Goal: Communication & Community: Answer question/provide support

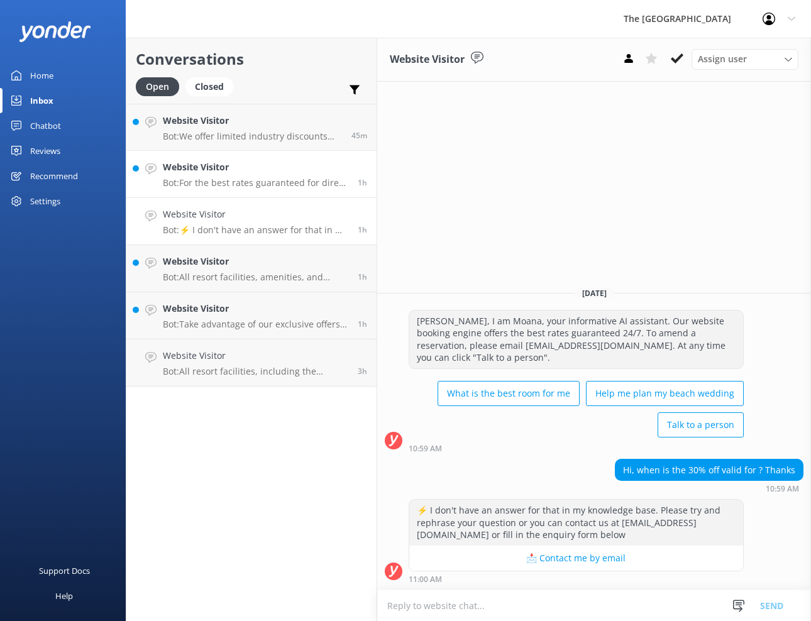
click at [188, 178] on p "Bot: For the best rates guaranteed for direct bookings, you can use Promo Code …" at bounding box center [255, 182] width 185 height 11
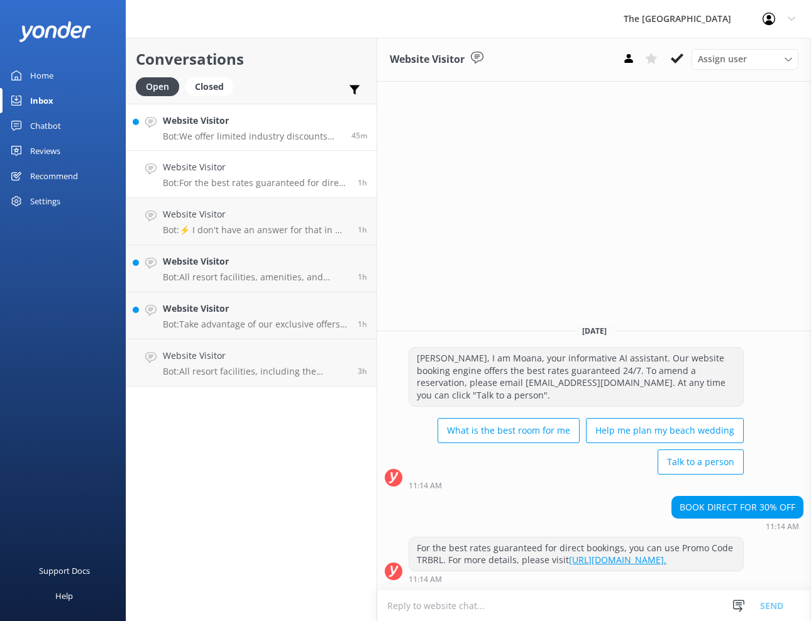
click at [216, 128] on div "Website Visitor Bot: We offer limited industry discounts according to occupancy…" at bounding box center [252, 127] width 179 height 27
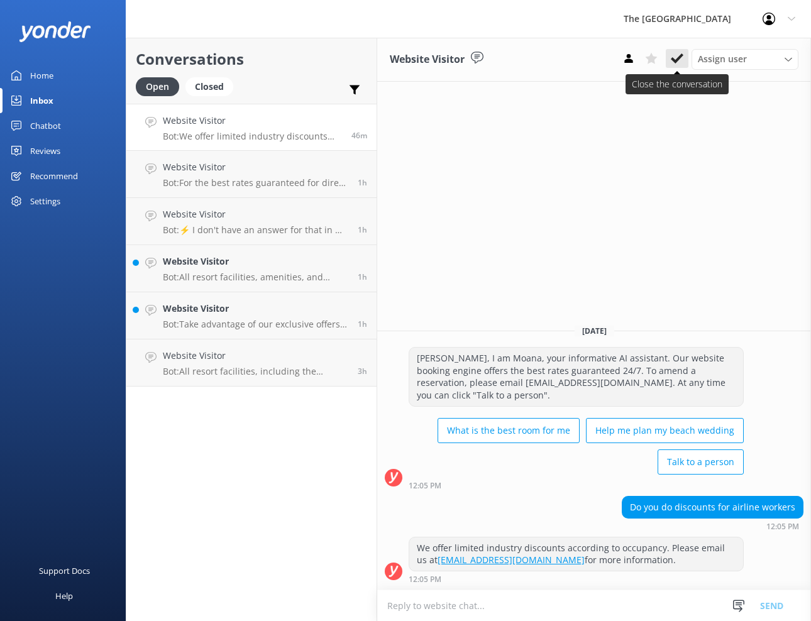
click at [675, 60] on icon at bounding box center [676, 58] width 13 height 13
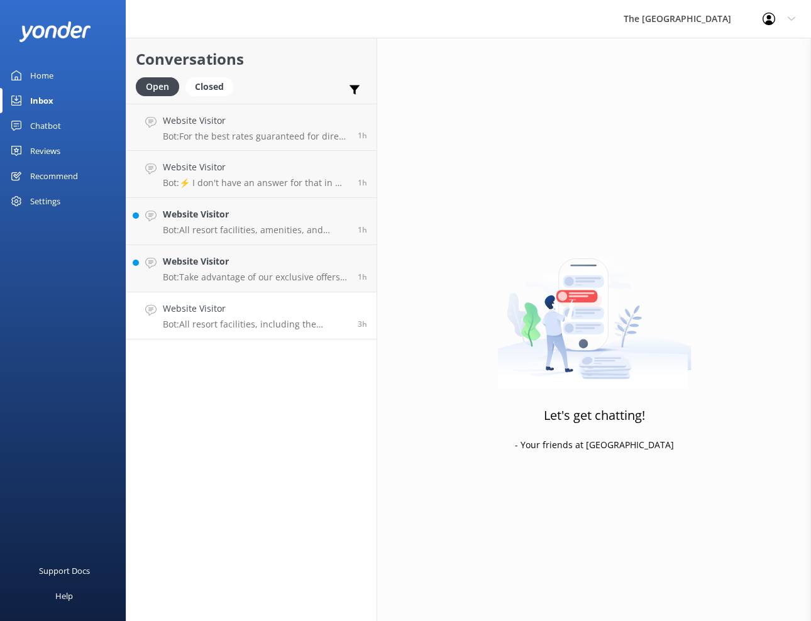
click at [212, 322] on p "Bot: All resort facilities, including the restaurant, are reserved exclusively …" at bounding box center [255, 324] width 185 height 11
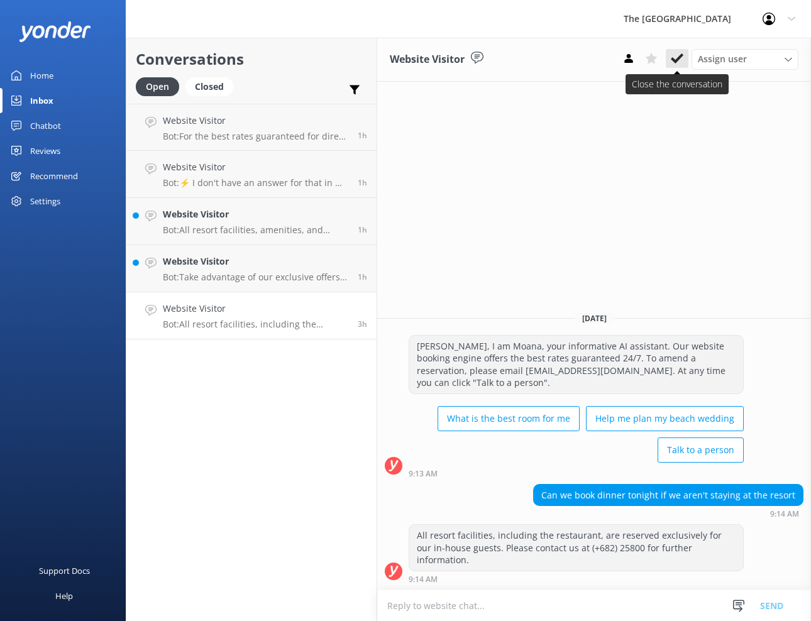
click at [669, 60] on button at bounding box center [676, 58] width 23 height 19
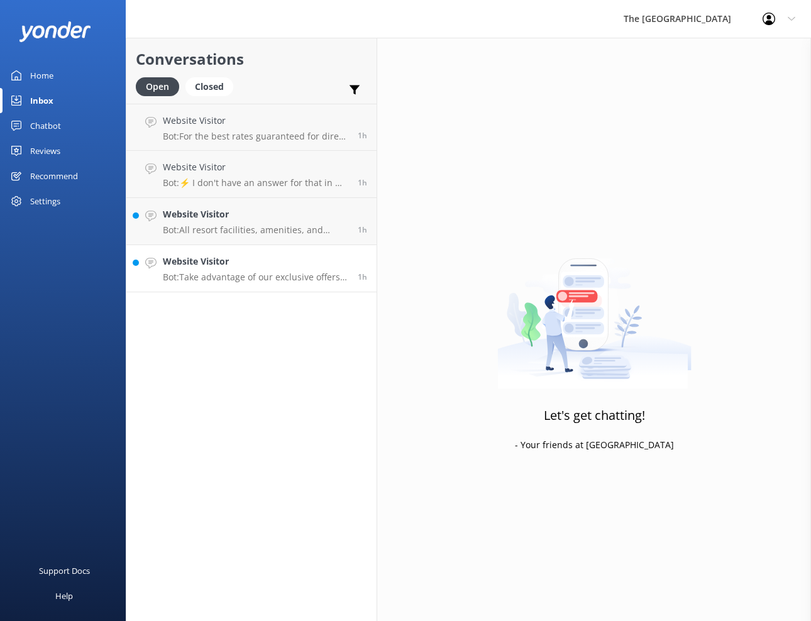
click at [236, 271] on p "Bot: Take advantage of our exclusive offers by booking our Best Rate Guaranteed…" at bounding box center [255, 276] width 185 height 11
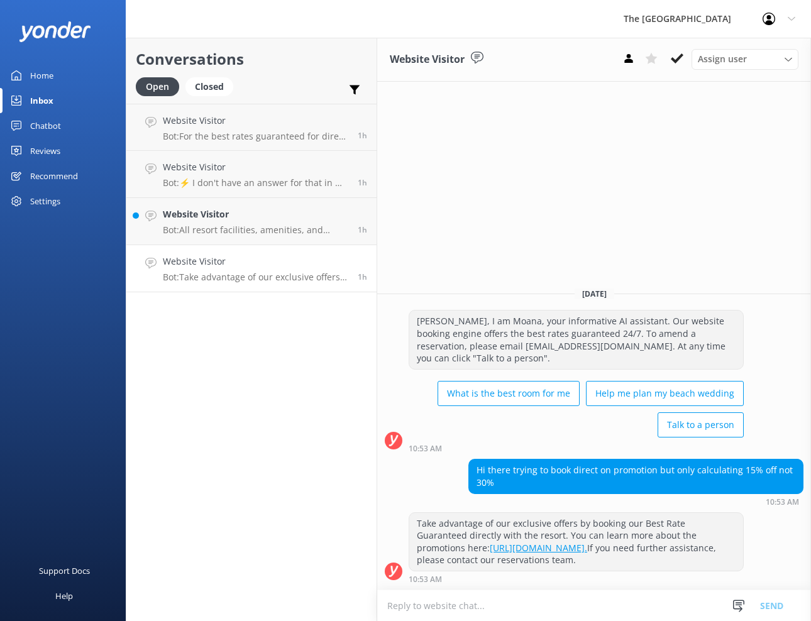
click at [671, 68] on div "Assign user Rarotongan Tata [PERSON_NAME] [PERSON_NAME] [PERSON_NAME] Vakalalab…" at bounding box center [707, 59] width 181 height 20
click at [677, 58] on use at bounding box center [676, 58] width 13 height 10
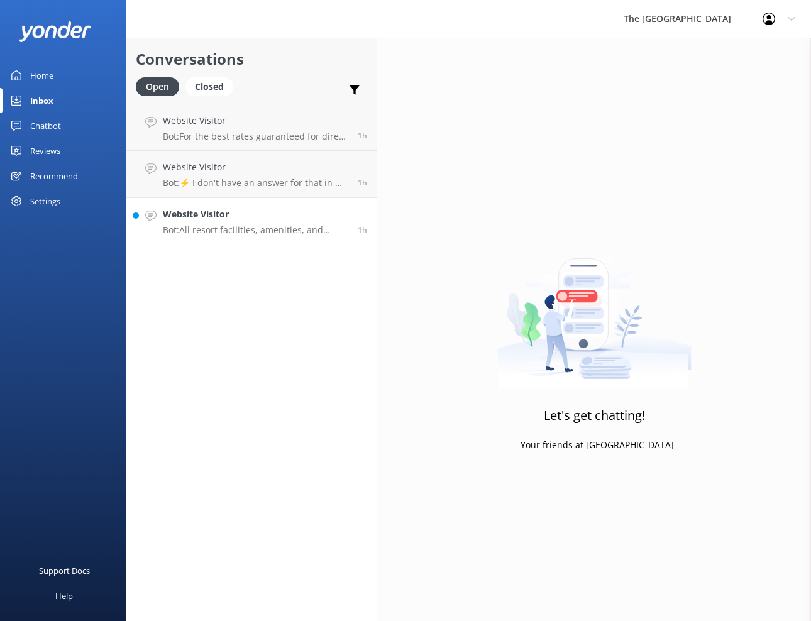
click at [238, 232] on p "Bot: All resort facilities, amenities, and services are reserved exclusively fo…" at bounding box center [255, 229] width 185 height 11
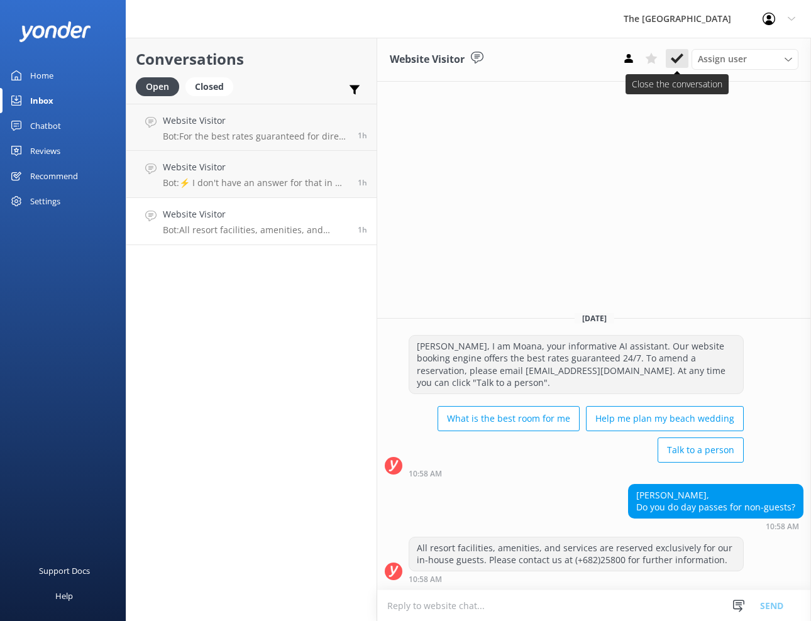
click at [674, 60] on use at bounding box center [676, 58] width 13 height 10
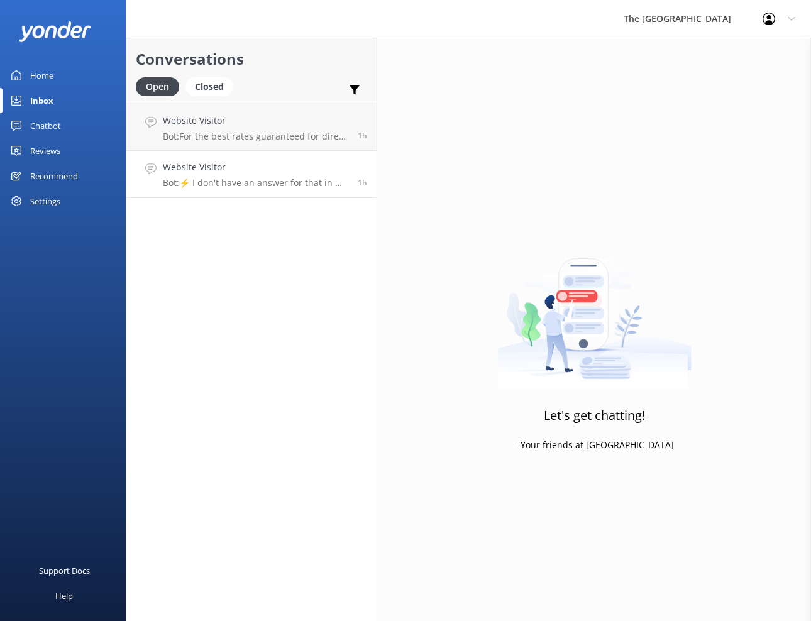
click at [219, 184] on p "Bot: ⚡ I don't have an answer for that in my knowledge base. Please try and rep…" at bounding box center [255, 182] width 185 height 11
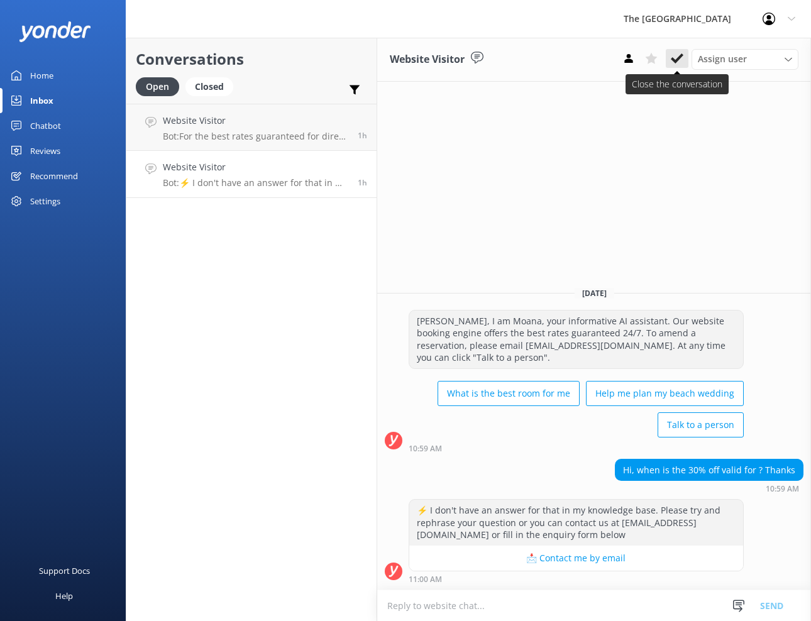
click at [674, 59] on icon at bounding box center [676, 58] width 13 height 13
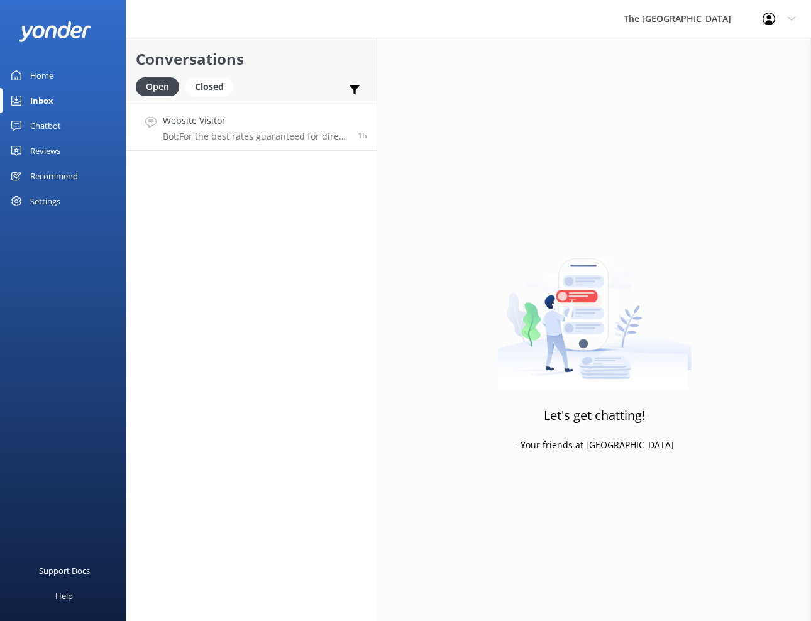
click at [224, 128] on div "Website Visitor Bot: For the best rates guaranteed for direct bookings, you can…" at bounding box center [255, 127] width 185 height 27
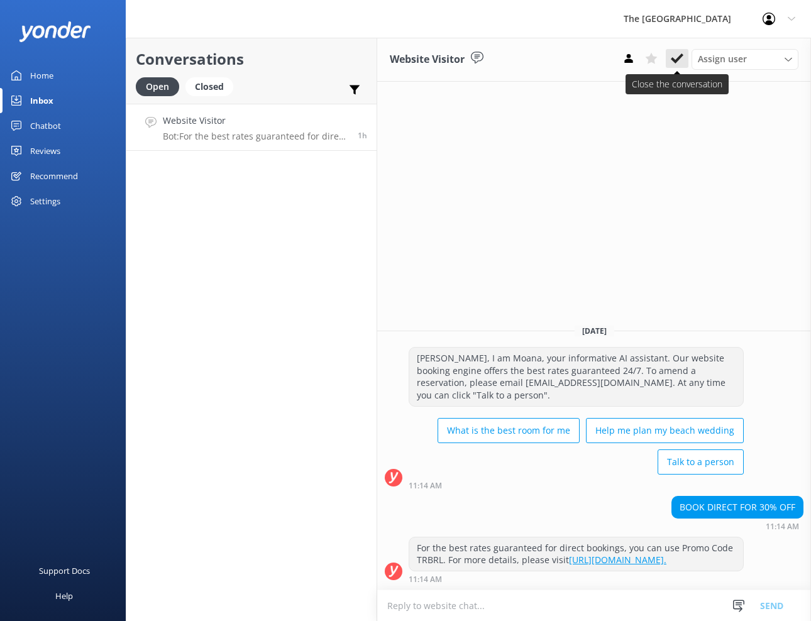
click at [670, 59] on icon at bounding box center [676, 58] width 13 height 13
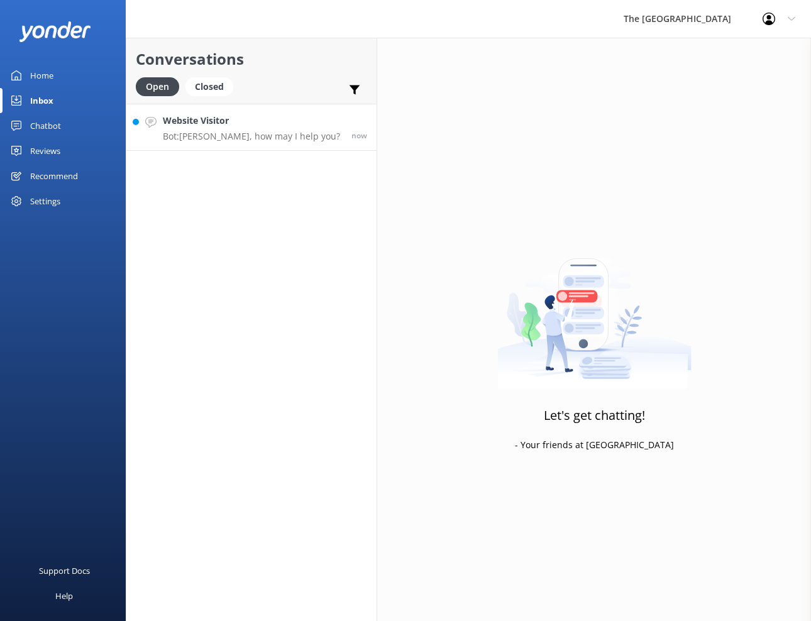
click at [212, 139] on p "Bot: [PERSON_NAME], how may I help you?" at bounding box center [251, 136] width 177 height 11
